Goal: Information Seeking & Learning: Understand process/instructions

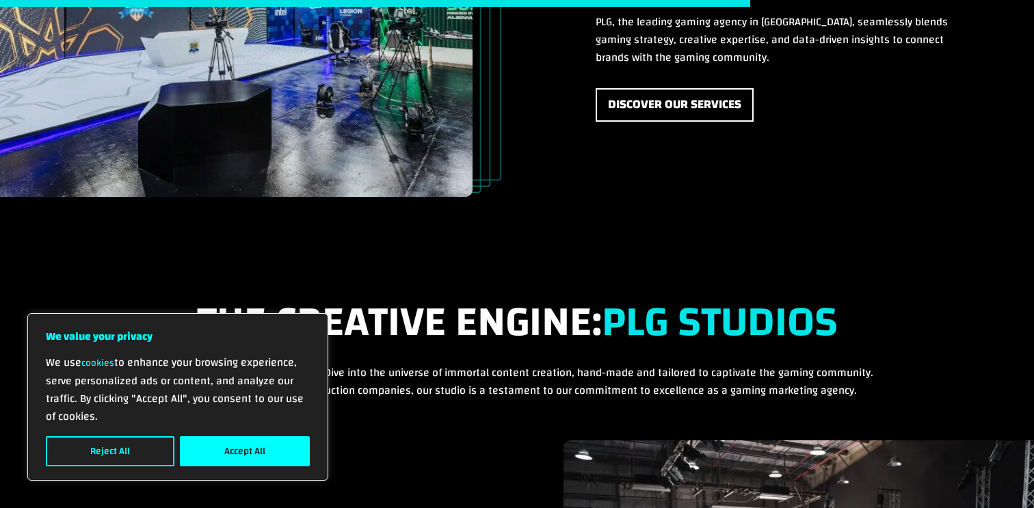
scroll to position [3541, 0]
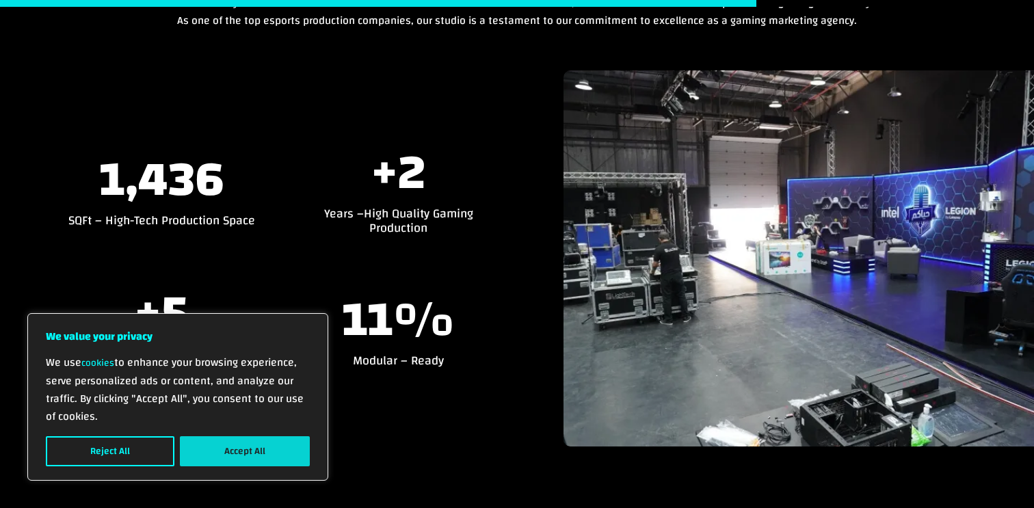
click at [189, 455] on button "Accept All" at bounding box center [245, 451] width 130 height 30
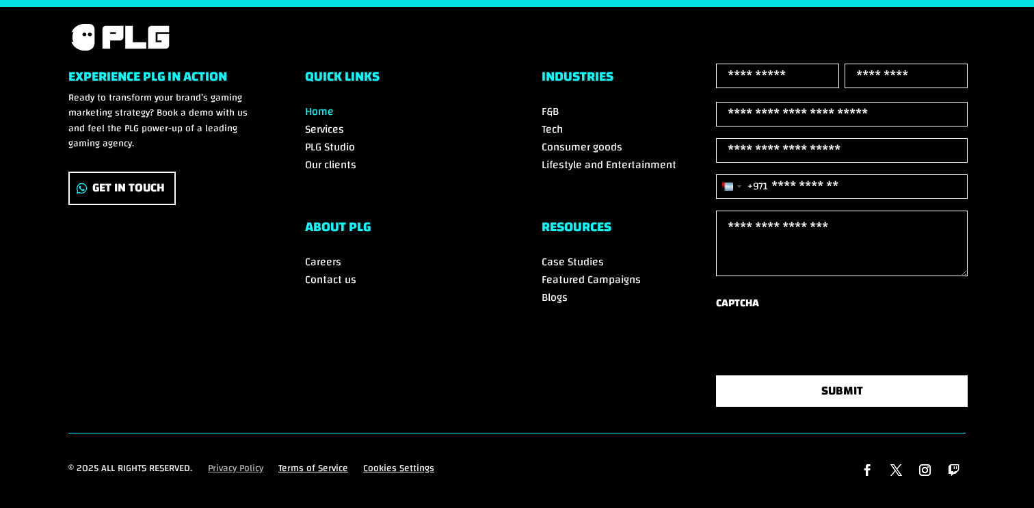
scroll to position [4817, 0]
click at [226, 463] on link "Privacy Policy" at bounding box center [235, 471] width 55 height 21
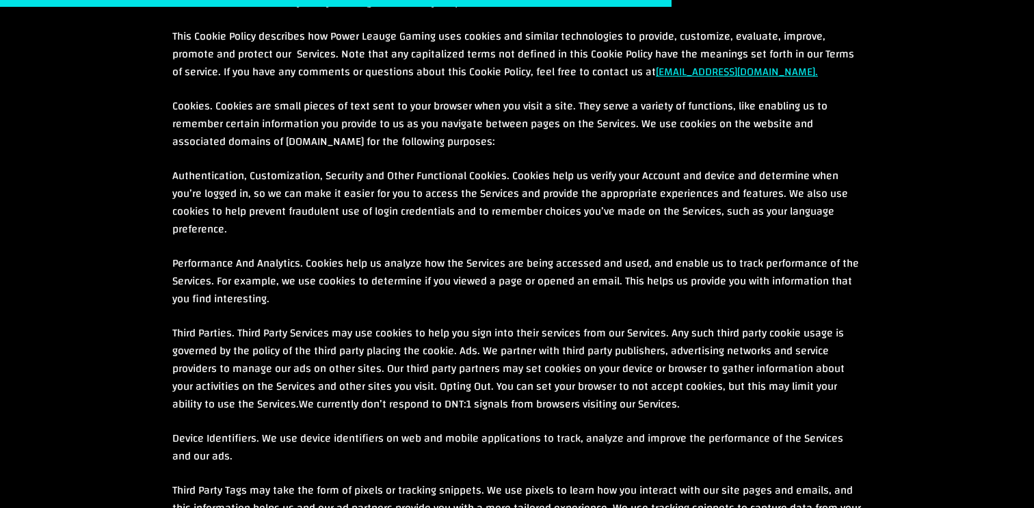
scroll to position [3547, 0]
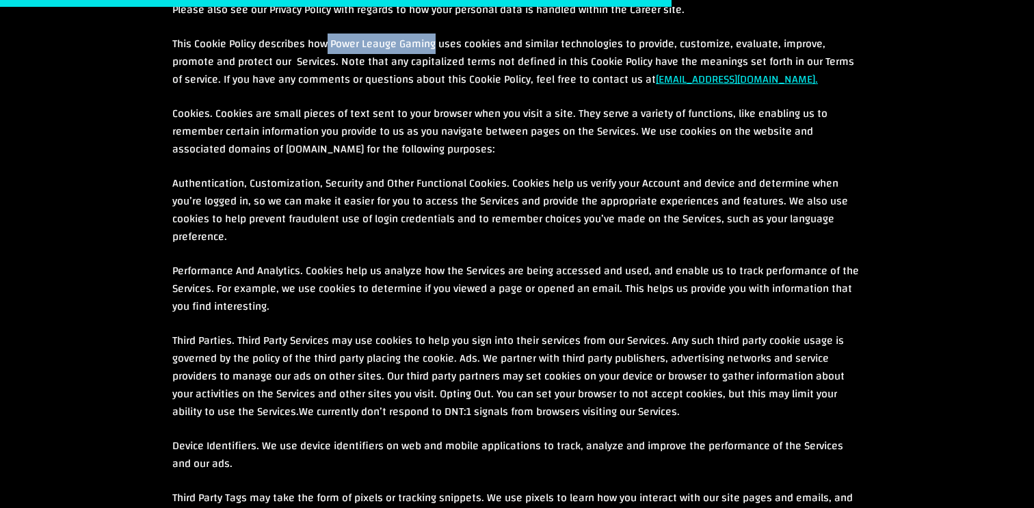
drag, startPoint x: 329, startPoint y: 74, endPoint x: 435, endPoint y: 79, distance: 106.7
click at [435, 79] on p "This Cookie Policy describes how Power Leauge Gaming uses cookies and similar t…" at bounding box center [516, 70] width 689 height 70
copy p "Power Leauge Gaming"
click at [345, 105] on p "This Cookie Policy describes how Power Leauge Gaming uses cookies and similar t…" at bounding box center [516, 70] width 689 height 70
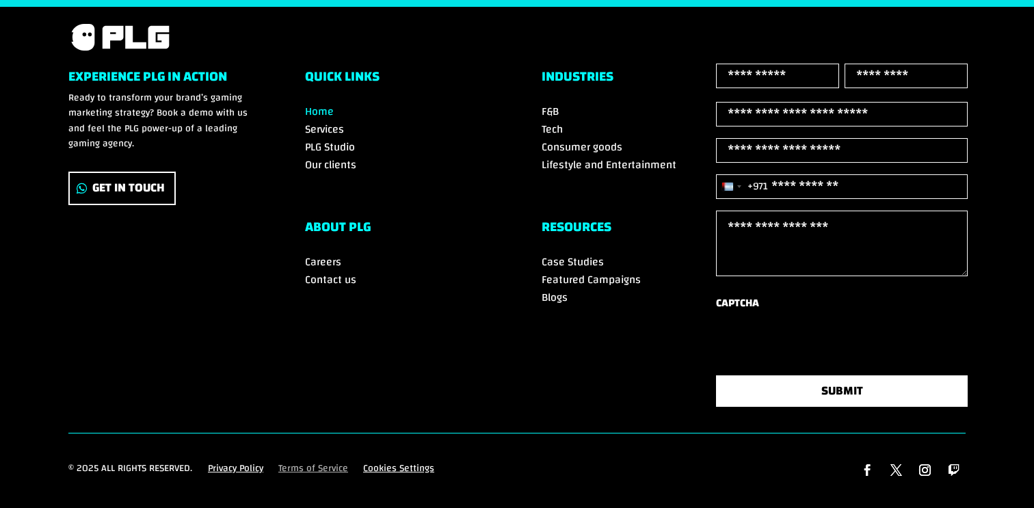
scroll to position [4841, 0]
click at [228, 467] on link "Privacy Policy" at bounding box center [235, 471] width 55 height 21
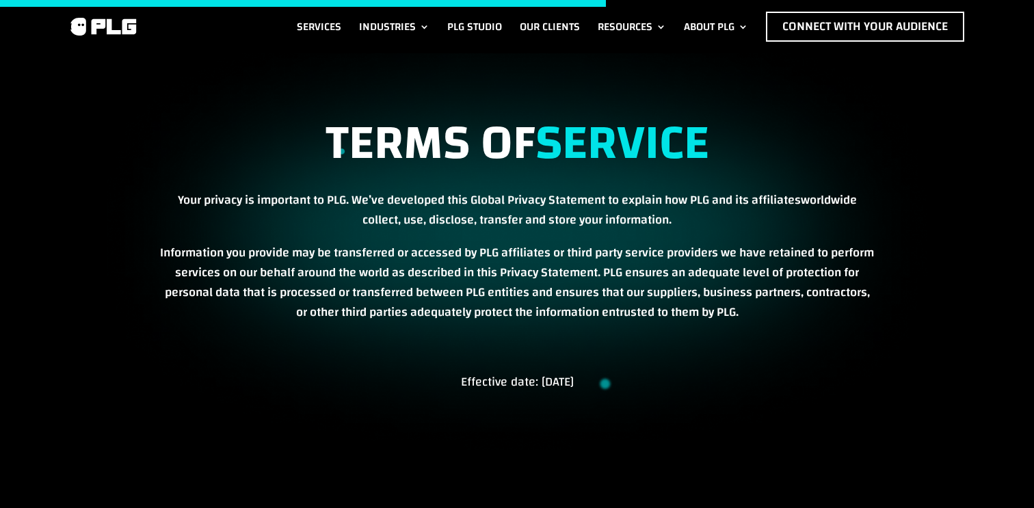
scroll to position [3198, 0]
